Goal: Check status: Check status

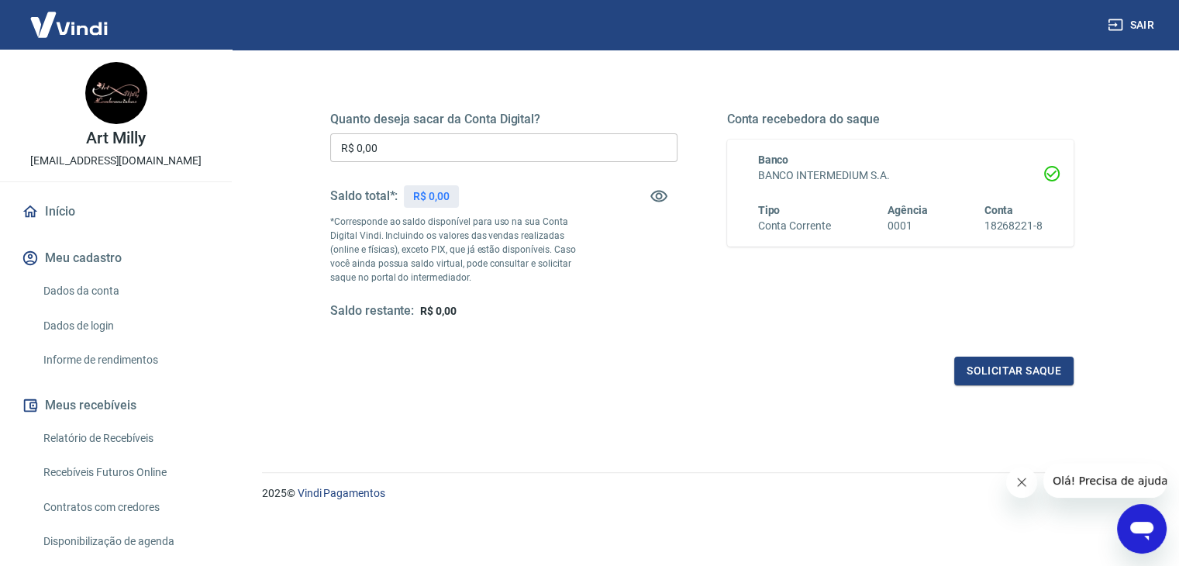
scroll to position [155, 0]
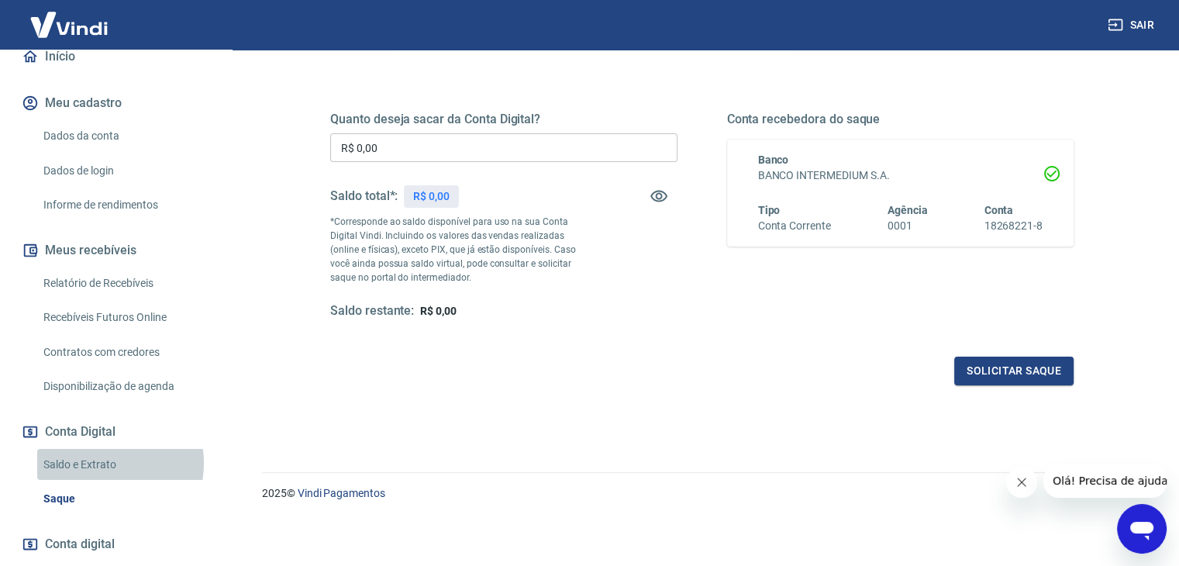
click at [102, 463] on link "Saldo e Extrato" at bounding box center [125, 465] width 176 height 32
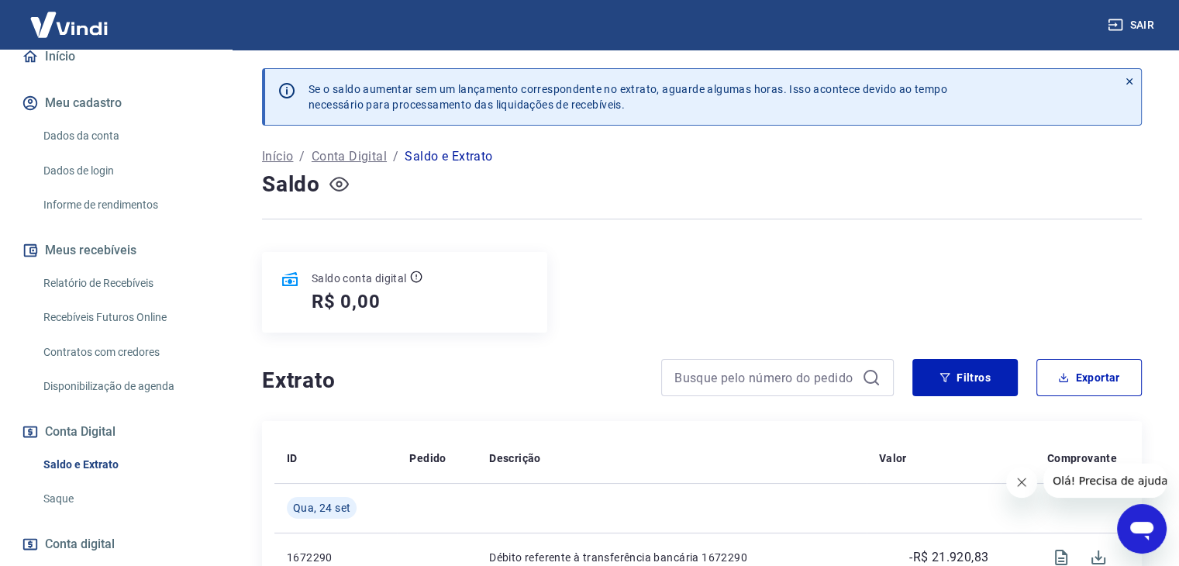
click at [335, 187] on icon "button" at bounding box center [339, 183] width 19 height 19
